Goal: Find specific page/section: Find specific page/section

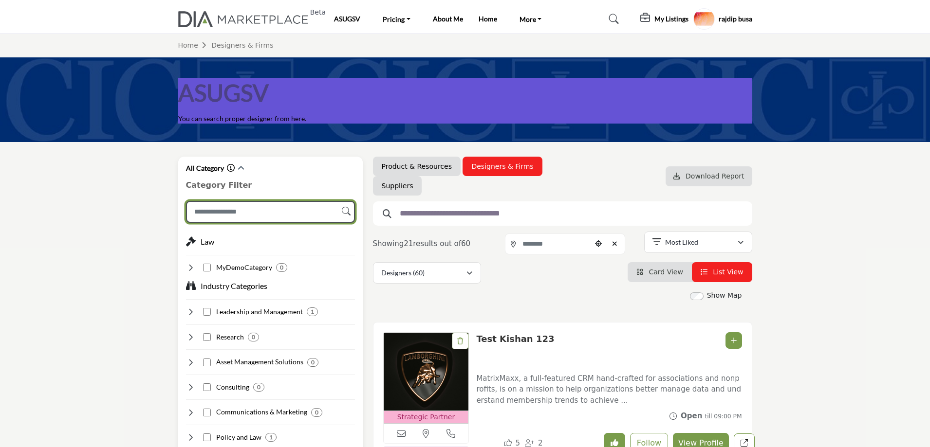
scroll to position [49, 0]
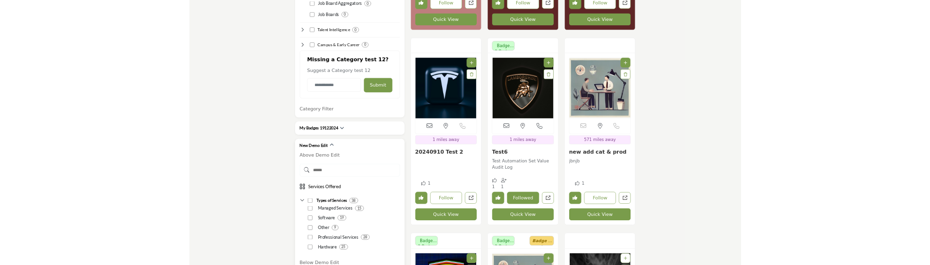
scroll to position [1996, 0]
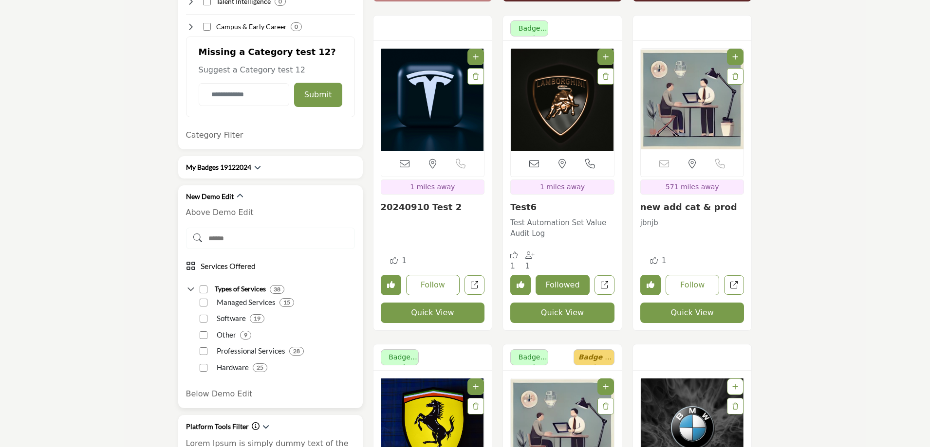
click at [247, 238] on icon at bounding box center [267, 238] width 162 height 9
click at [224, 240] on icon at bounding box center [267, 238] width 162 height 9
click at [208, 239] on icon at bounding box center [267, 238] width 162 height 9
click at [222, 239] on icon at bounding box center [267, 238] width 162 height 9
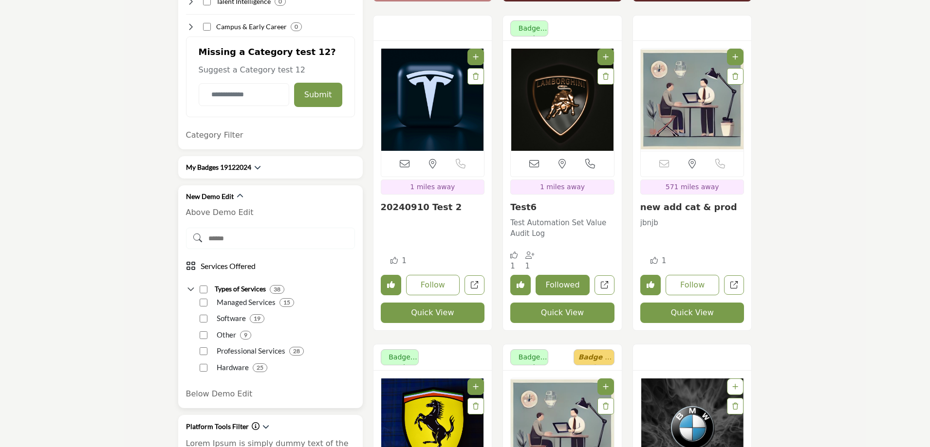
click at [244, 237] on icon at bounding box center [267, 238] width 162 height 9
click at [211, 242] on icon at bounding box center [267, 238] width 162 height 9
click at [213, 241] on icon at bounding box center [267, 238] width 162 height 9
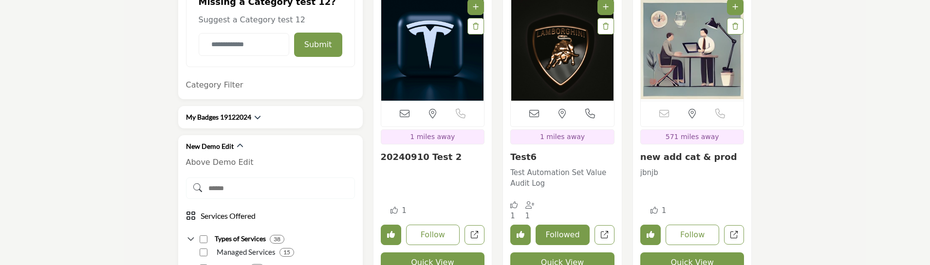
scroll to position [2094, 0]
